Goal: Information Seeking & Learning: Learn about a topic

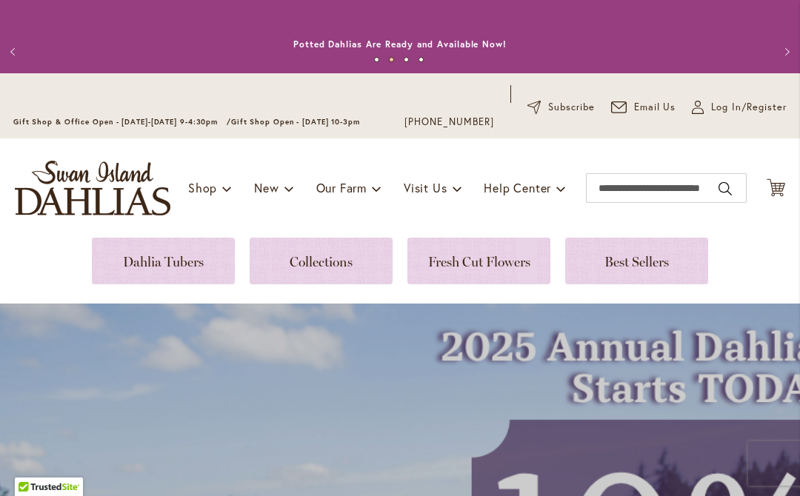
click at [756, 106] on span "Log In/Register" at bounding box center [749, 107] width 76 height 15
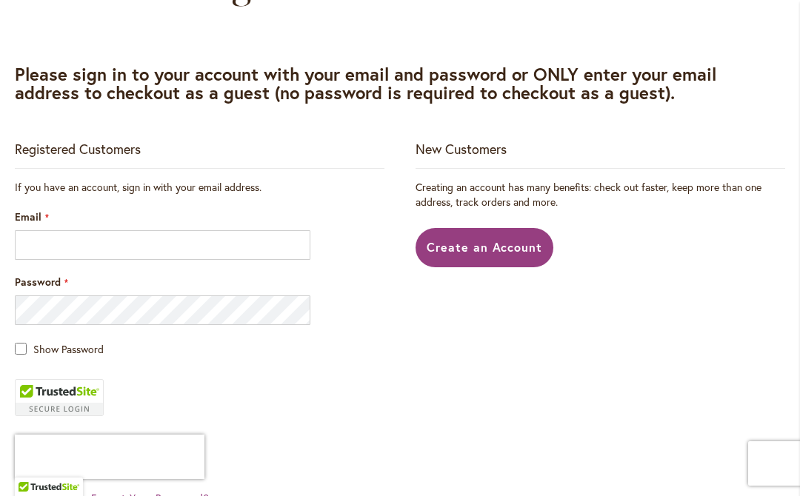
scroll to position [319, 0]
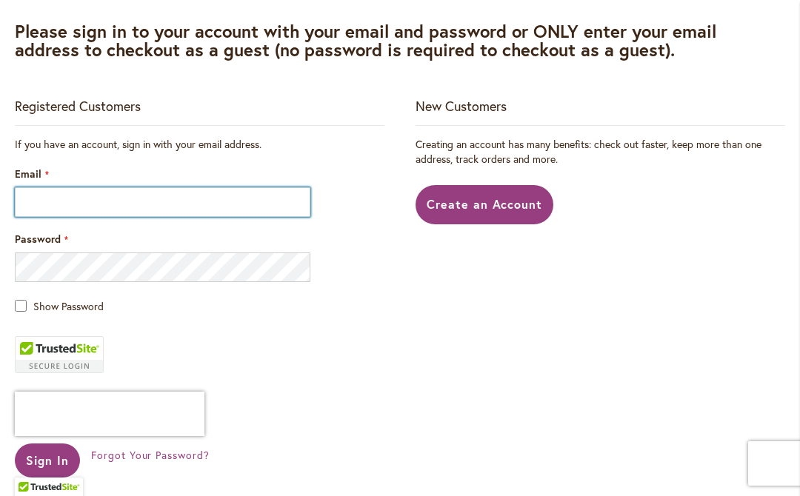
click at [70, 211] on input "Email" at bounding box center [163, 202] width 296 height 30
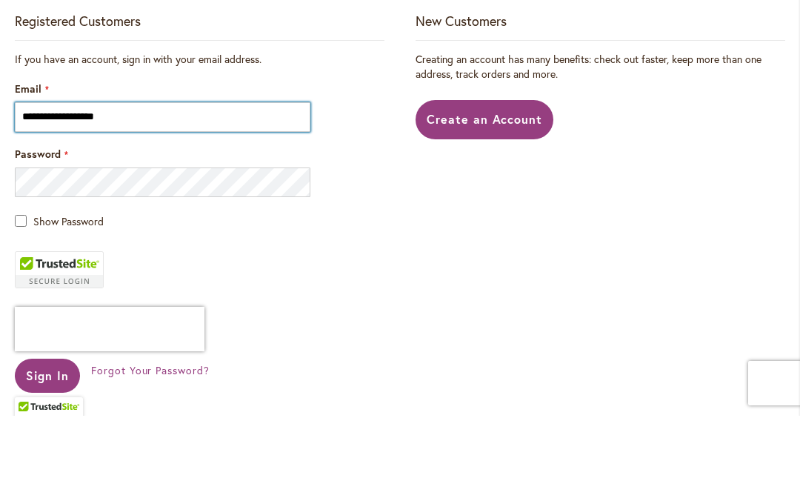
click at [121, 187] on input "**********" at bounding box center [163, 202] width 296 height 30
type input "*"
type input "**********"
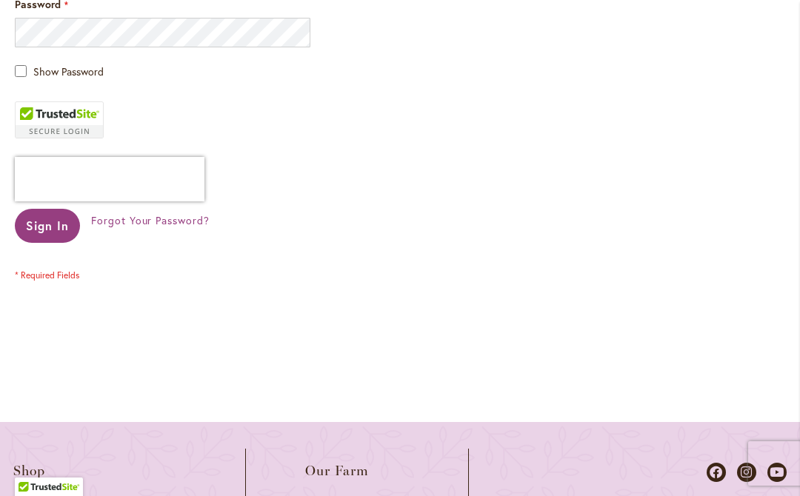
scroll to position [576, 0]
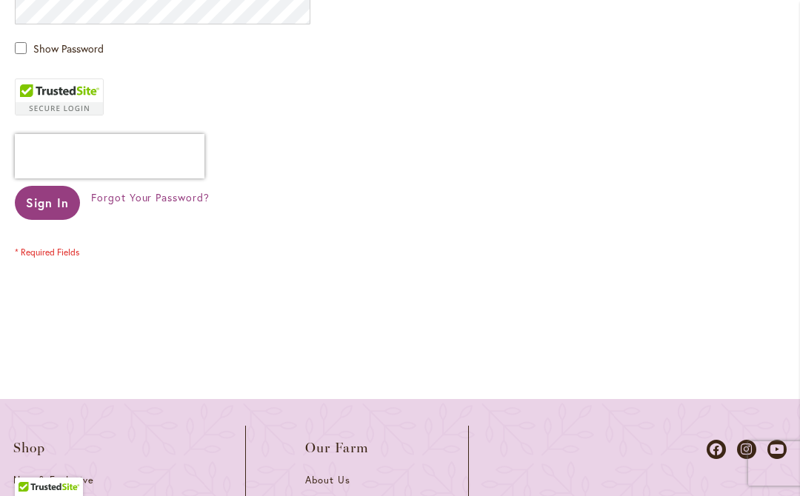
click at [45, 196] on span "Sign In" at bounding box center [47, 203] width 43 height 16
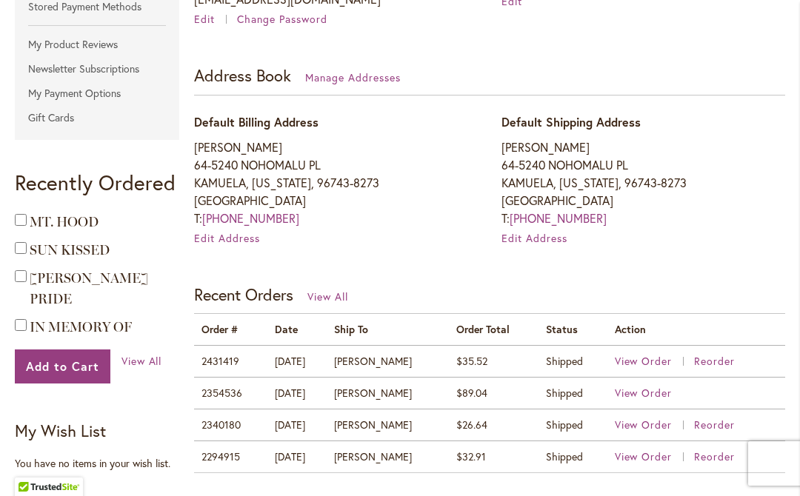
scroll to position [459, 0]
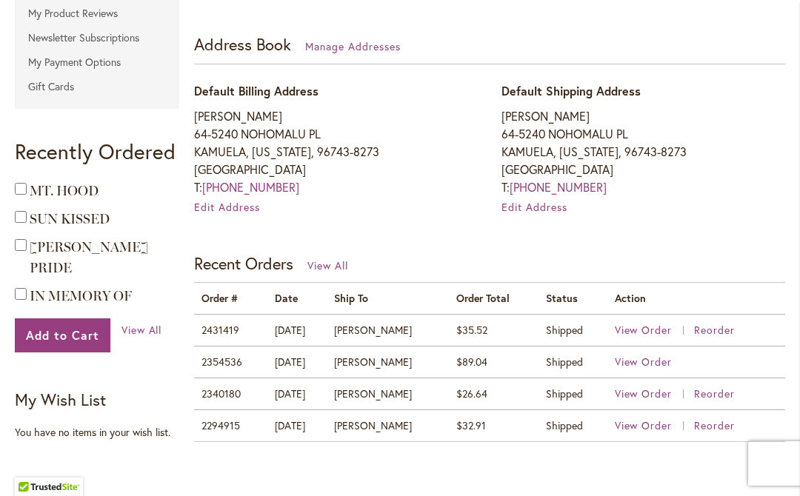
click at [215, 324] on td "2431419" at bounding box center [230, 330] width 73 height 32
click at [634, 332] on span "View Order" at bounding box center [644, 330] width 58 height 14
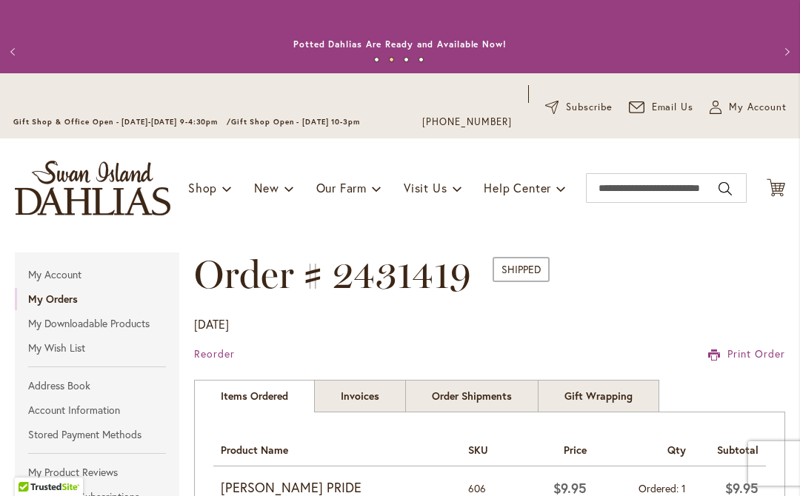
scroll to position [-4, 0]
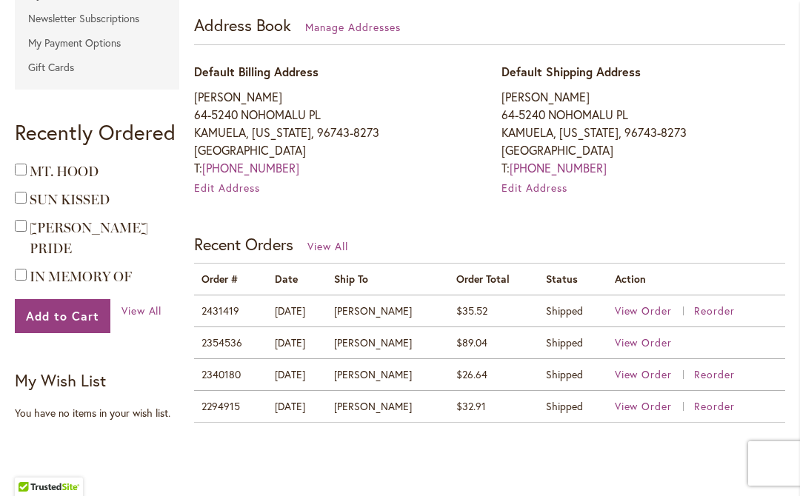
scroll to position [479, 0]
click at [648, 343] on span "View Order" at bounding box center [644, 342] width 58 height 14
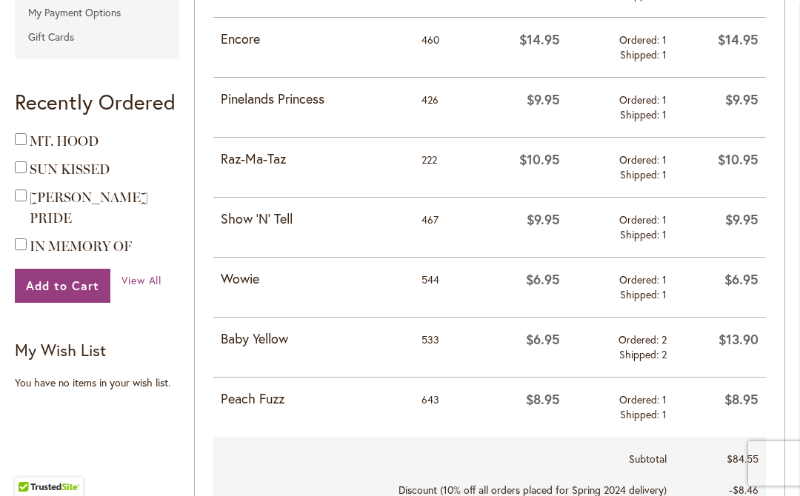
scroll to position [510, 0]
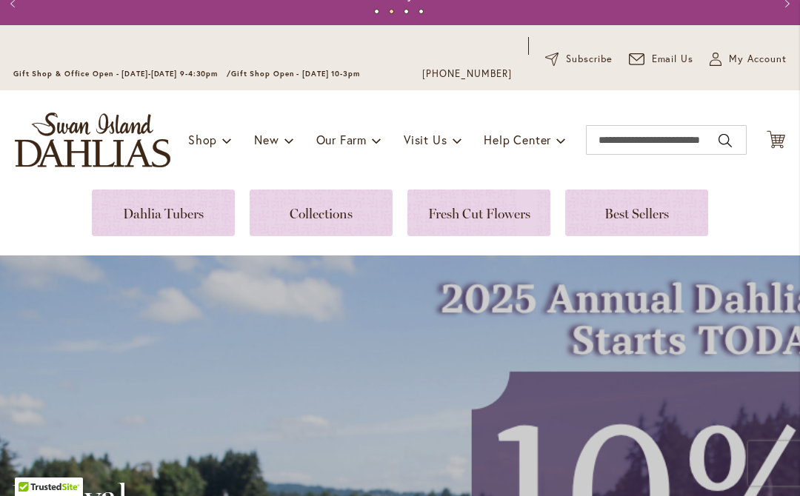
scroll to position [47, 0]
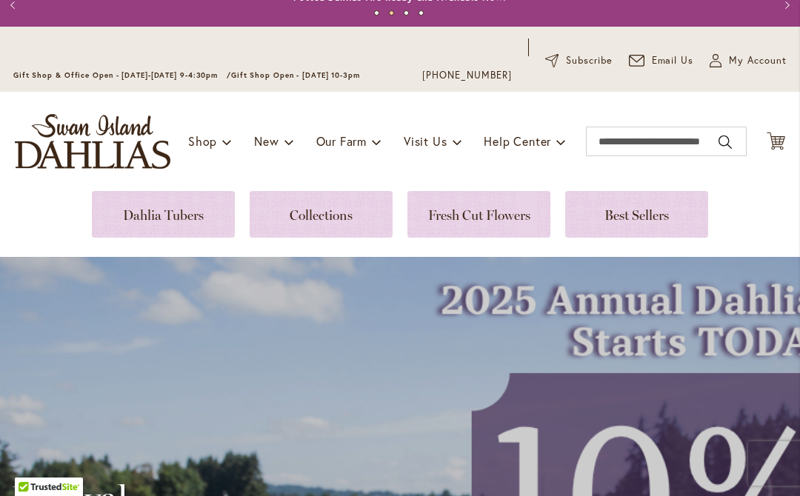
click at [747, 62] on span "My Account" at bounding box center [758, 60] width 58 height 15
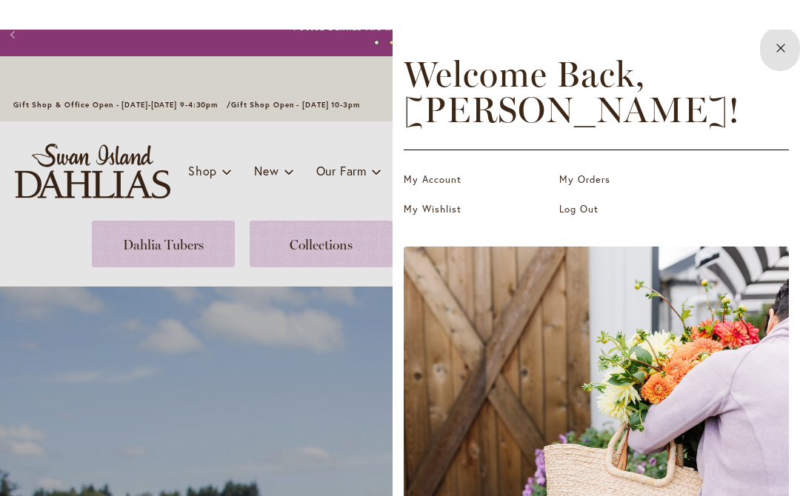
scroll to position [3, 0]
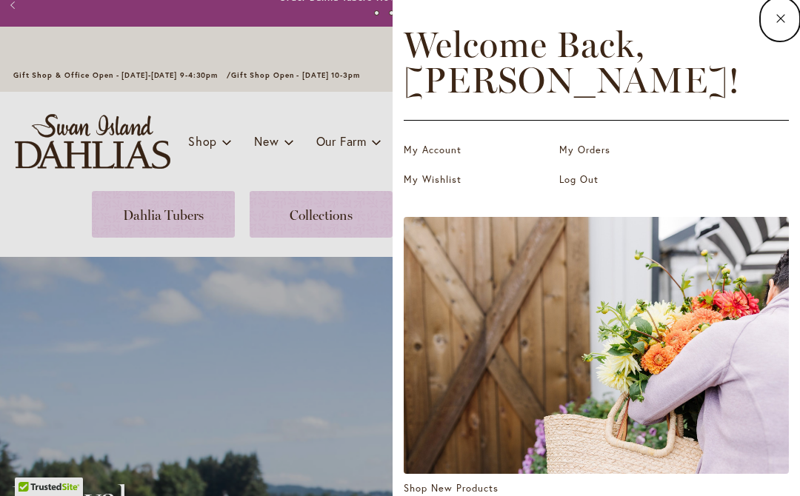
click at [582, 144] on link "My Orders" at bounding box center [633, 150] width 148 height 15
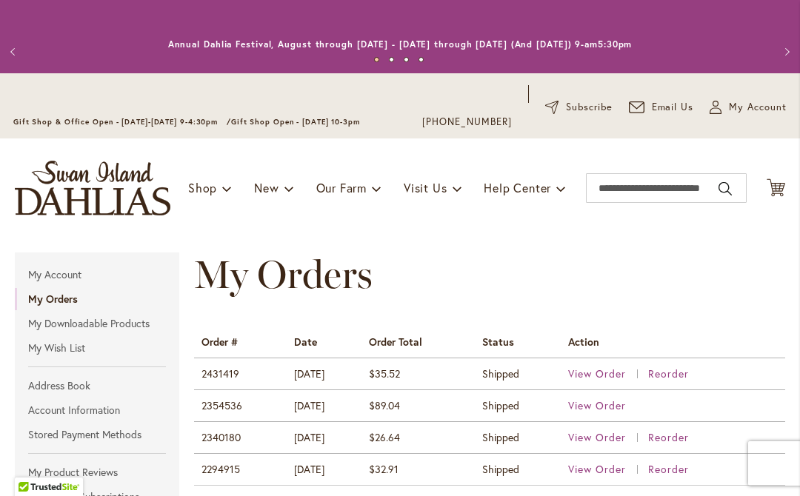
click at [598, 439] on span "View Order" at bounding box center [597, 437] width 58 height 14
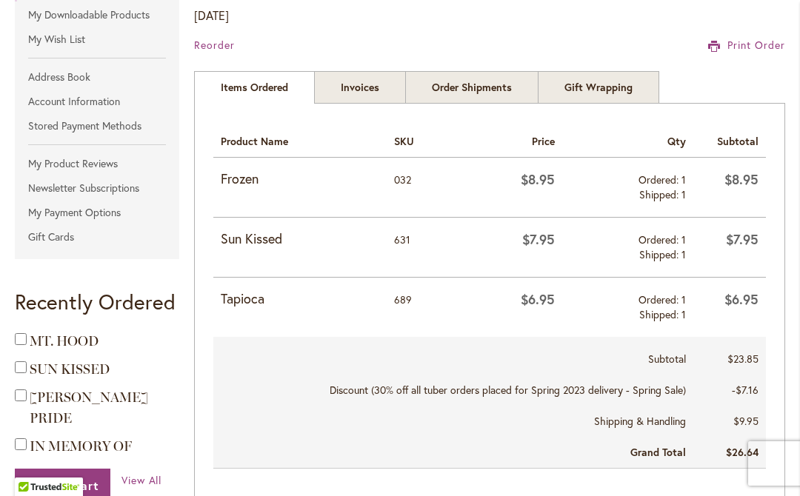
scroll to position [308, 0]
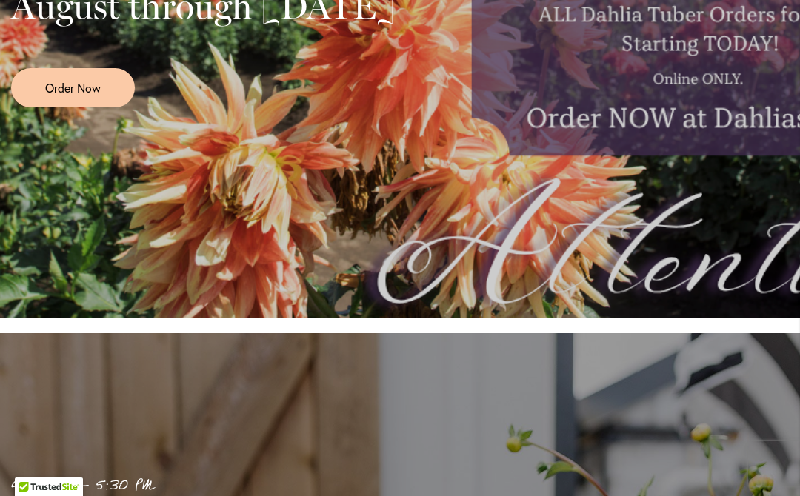
scroll to position [760, 0]
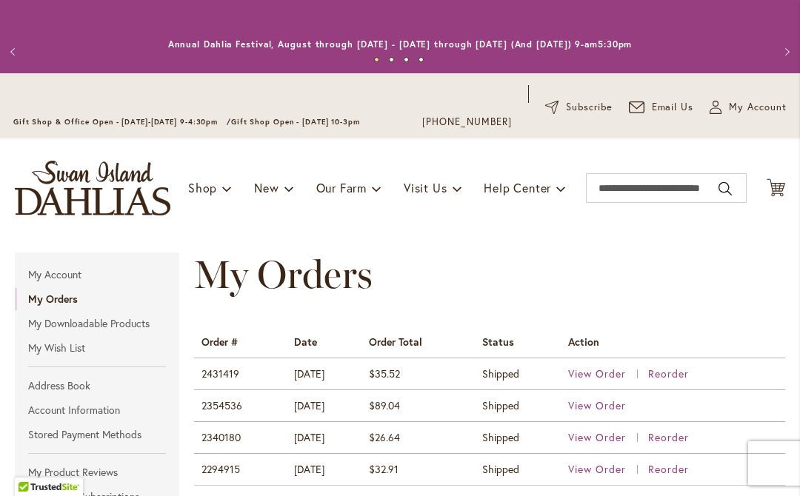
click at [607, 464] on span "View Order" at bounding box center [597, 469] width 58 height 14
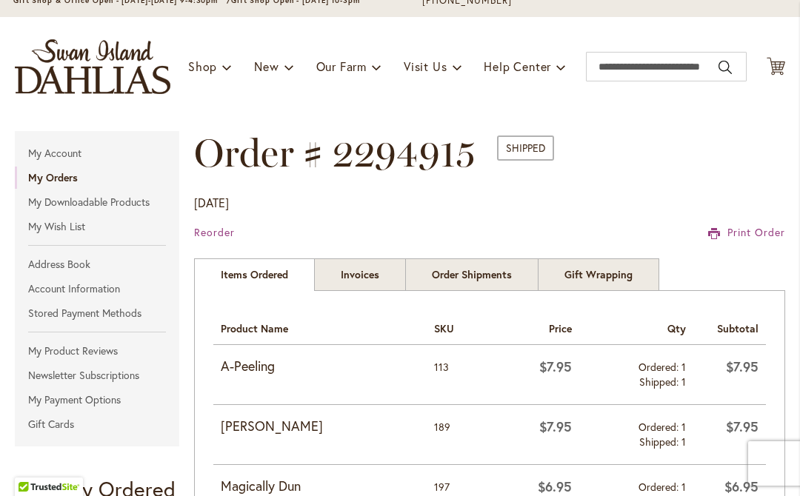
scroll to position [112, 0]
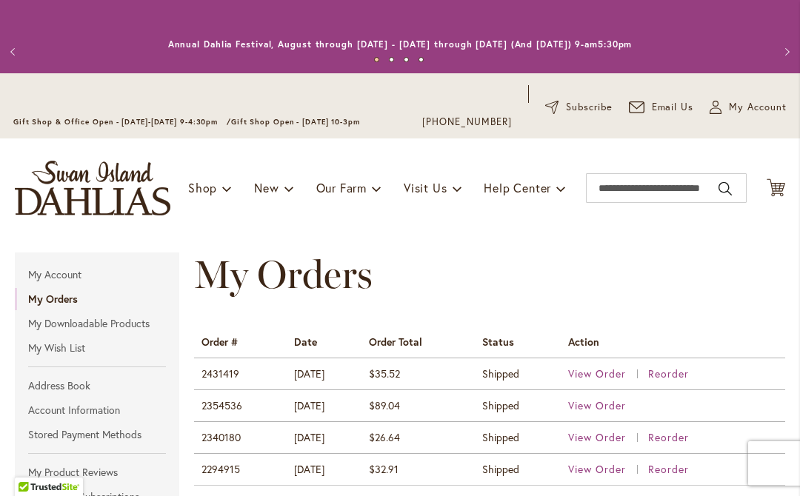
click at [613, 371] on span "View Order" at bounding box center [597, 374] width 58 height 14
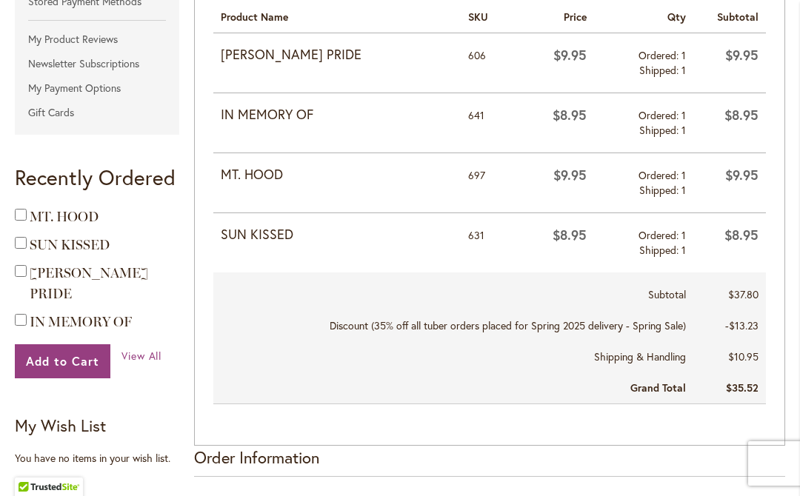
scroll to position [485, 0]
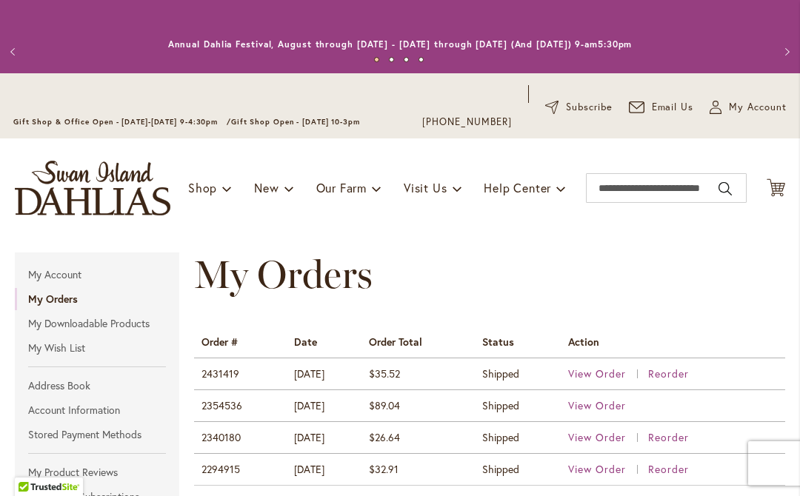
click at [610, 404] on span "View Order" at bounding box center [597, 406] width 58 height 14
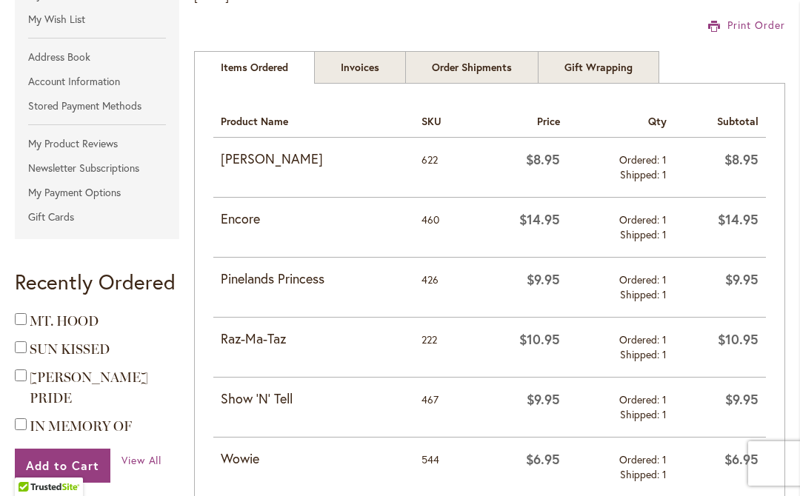
scroll to position [331, 0]
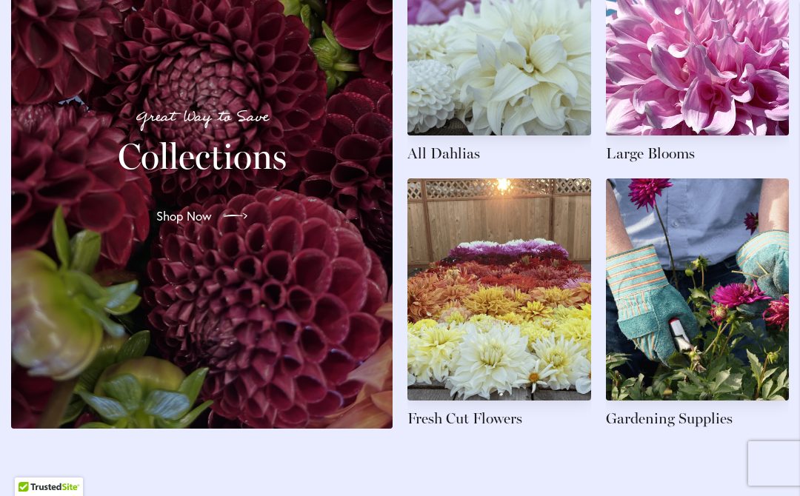
scroll to position [2411, 0]
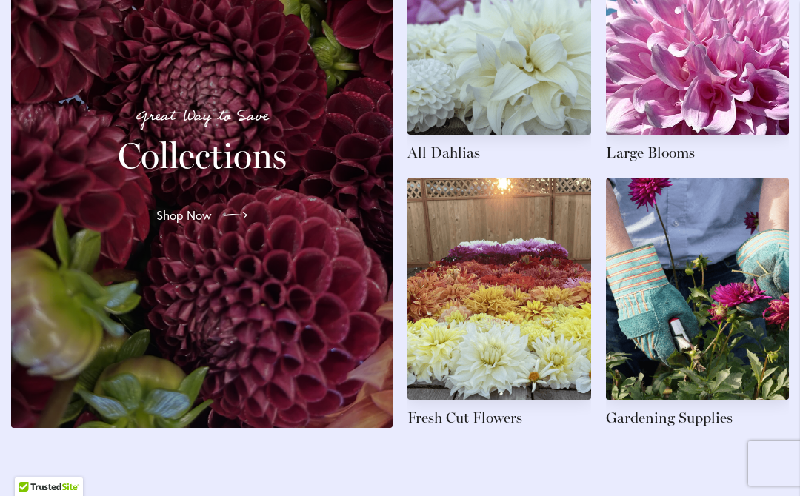
click at [501, 93] on link at bounding box center [499, 38] width 184 height 250
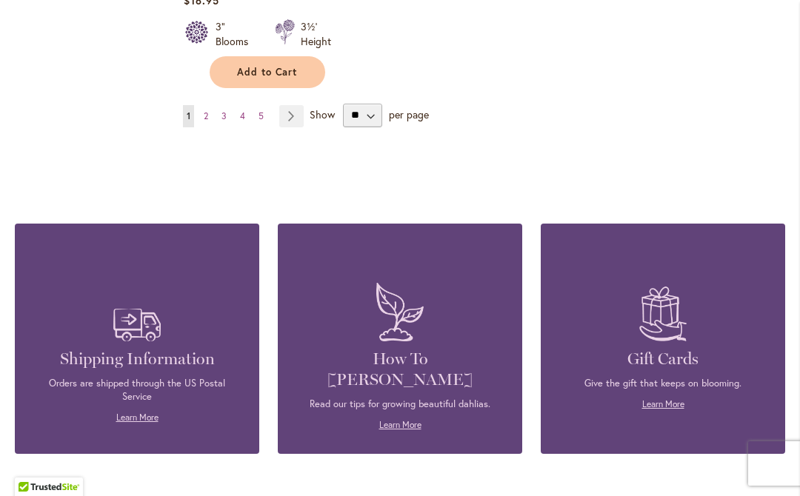
scroll to position [2167, 0]
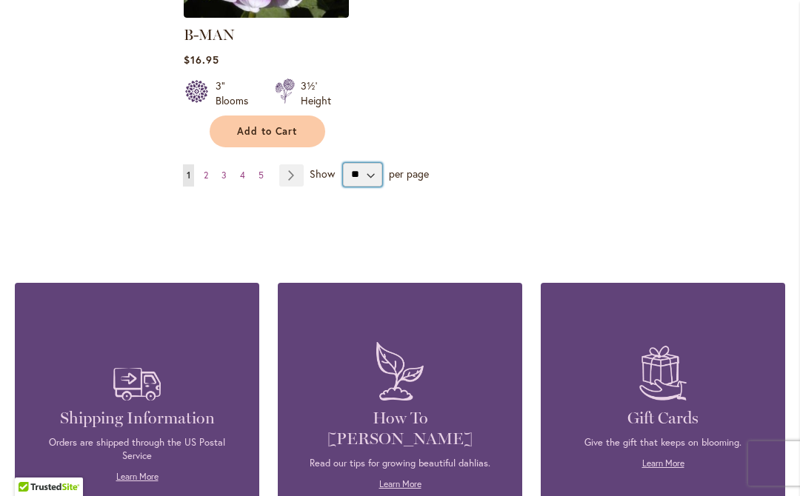
click at [376, 163] on select "** ** ** **" at bounding box center [362, 175] width 39 height 24
select select "**"
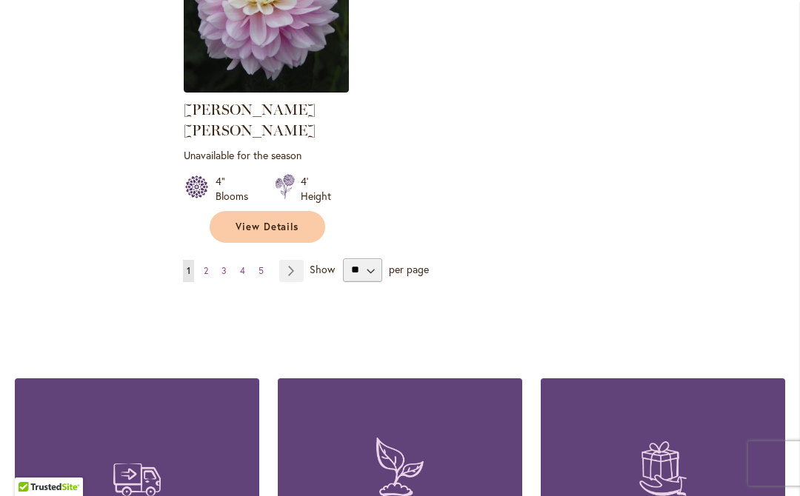
scroll to position [7119, 0]
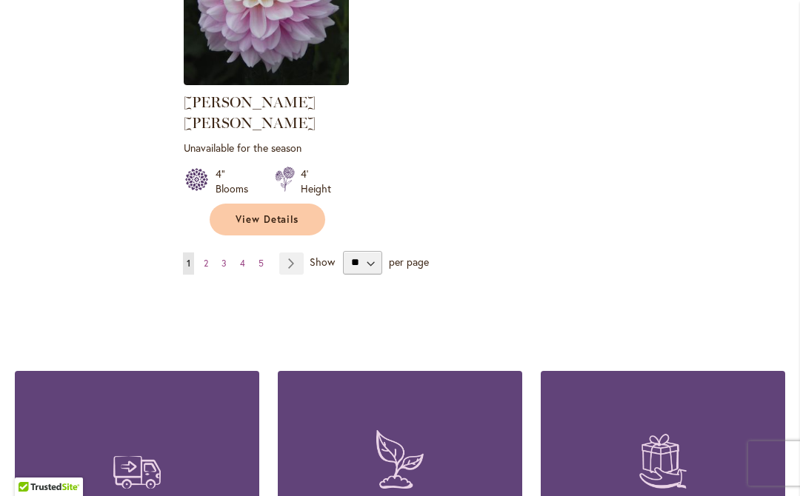
click at [208, 258] on span "2" at bounding box center [206, 263] width 4 height 11
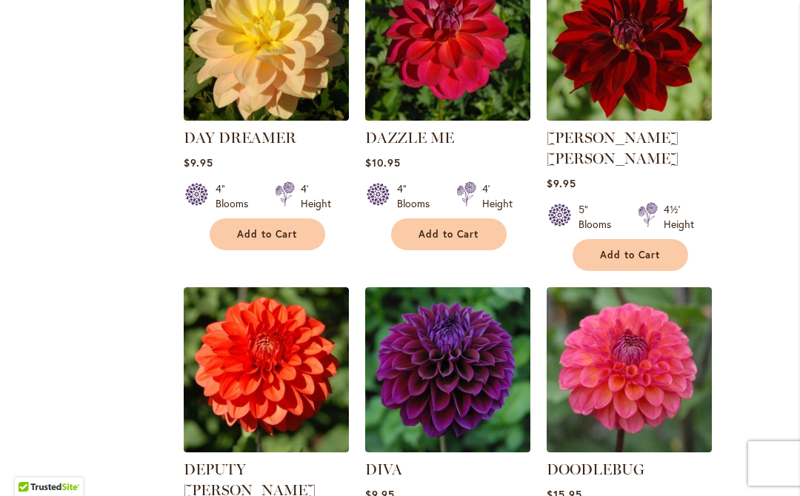
scroll to position [4008, 0]
